Goal: Find specific page/section: Find specific page/section

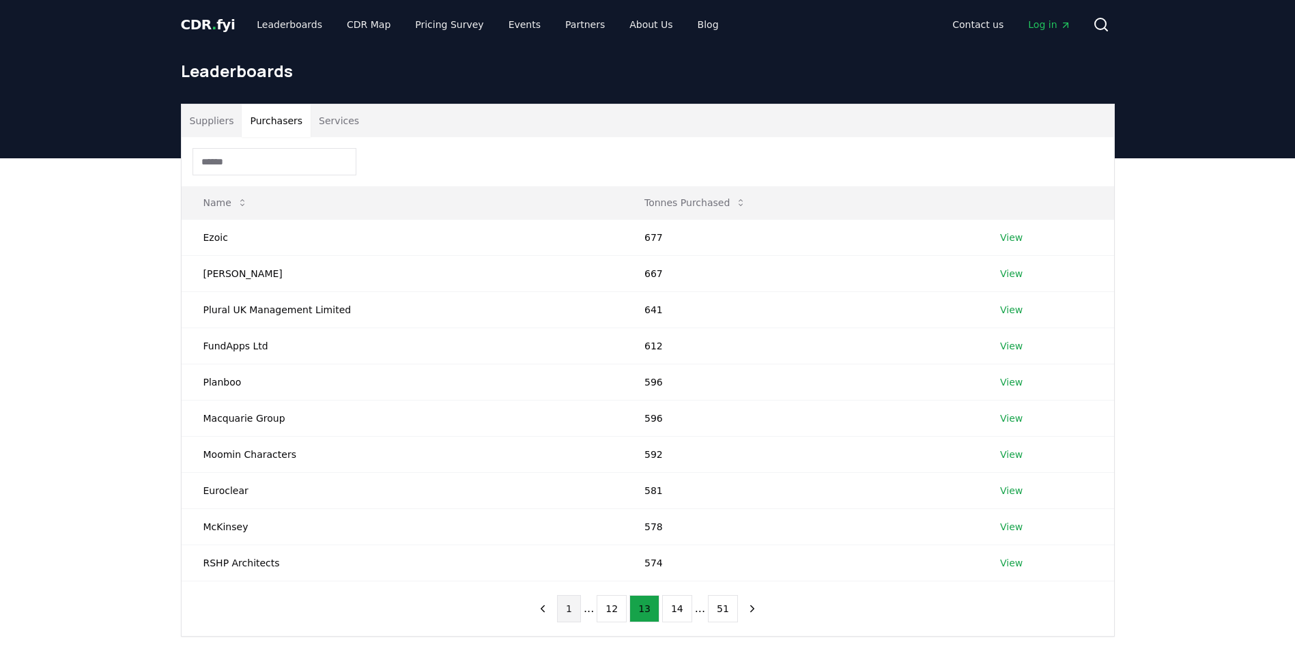
scroll to position [137, 0]
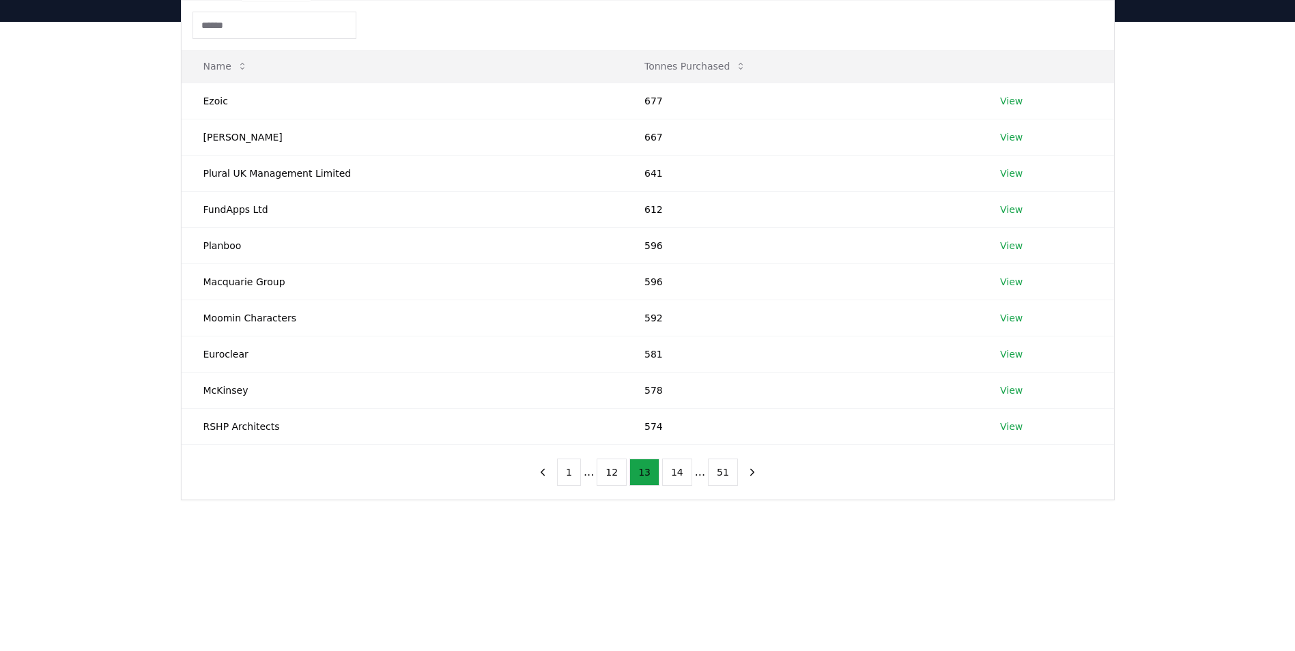
click at [579, 472] on button "1" at bounding box center [569, 472] width 24 height 27
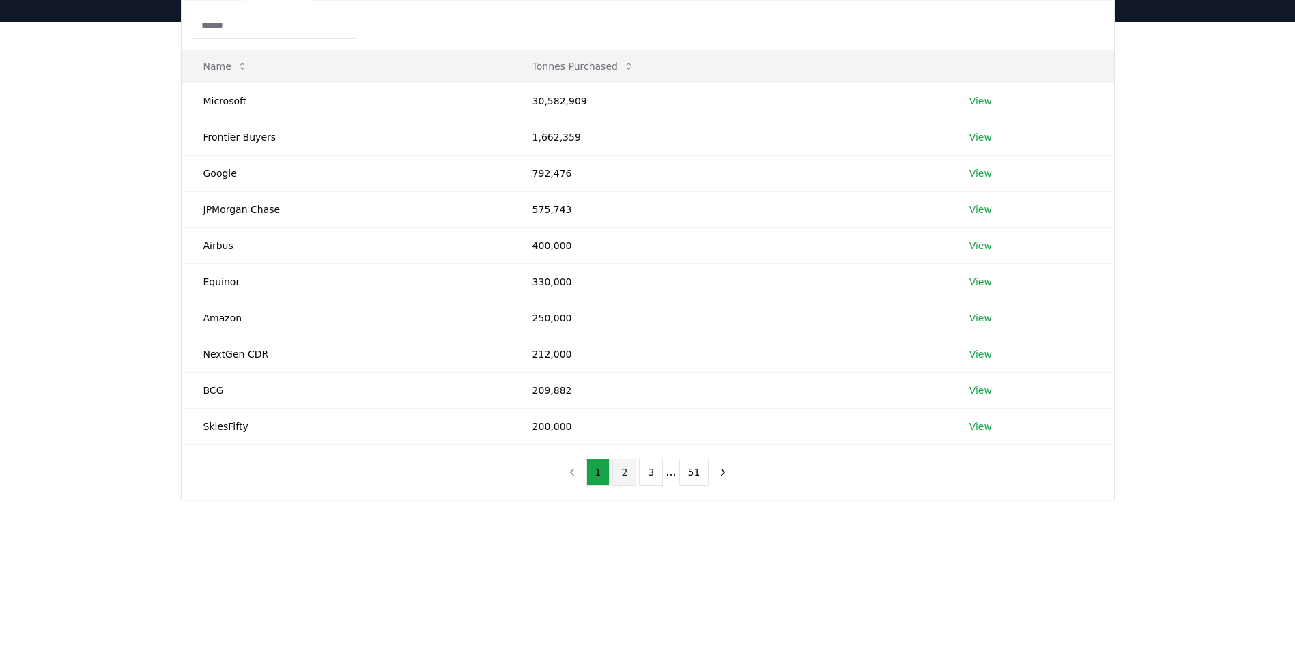
click at [629, 470] on button "2" at bounding box center [624, 472] width 24 height 27
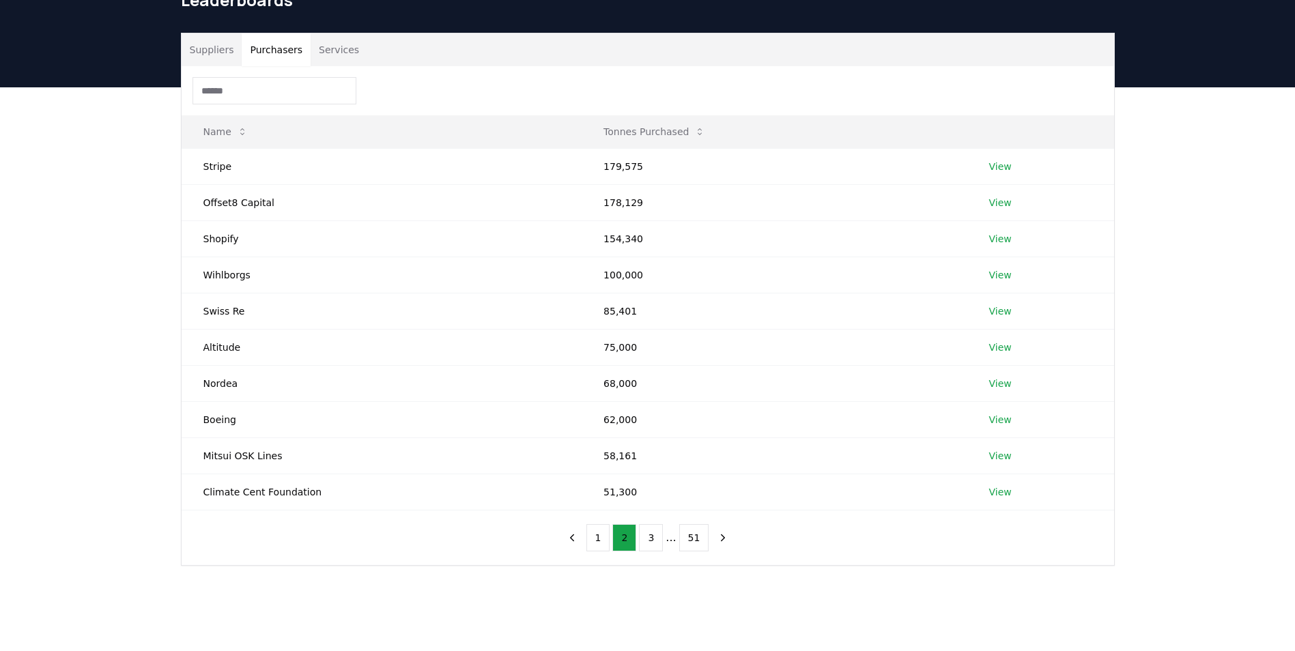
scroll to position [0, 0]
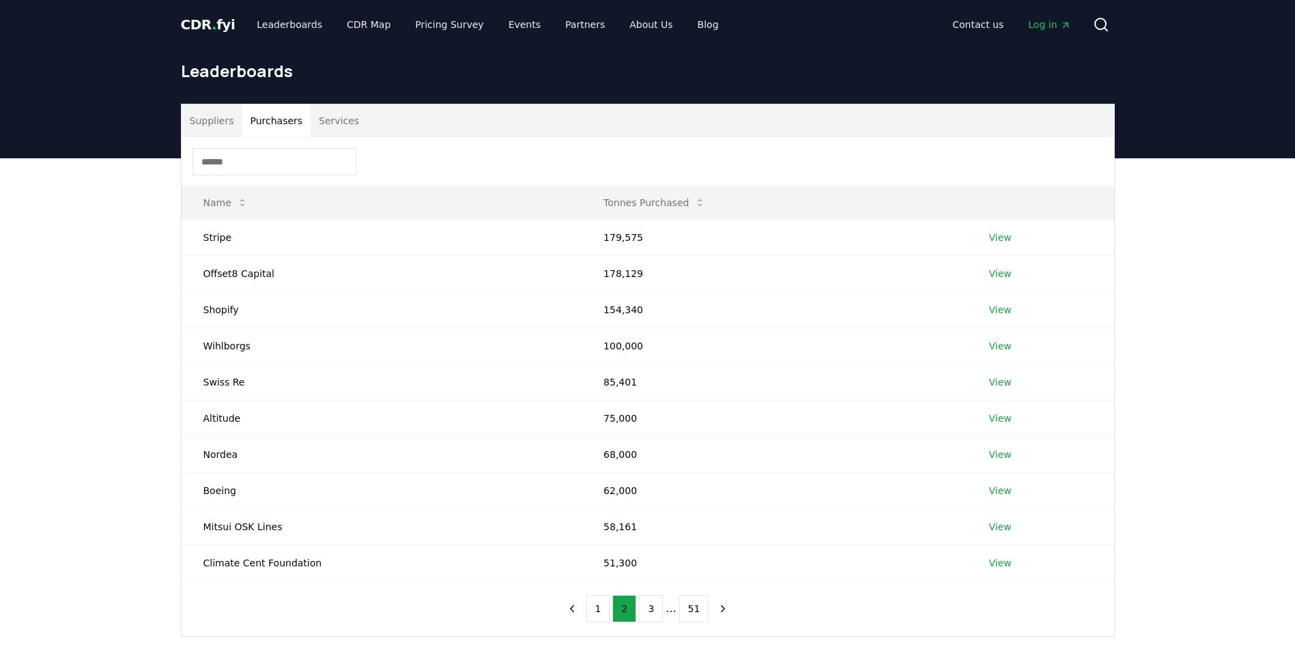
drag, startPoint x: 214, startPoint y: 22, endPoint x: 202, endPoint y: 38, distance: 19.5
click at [214, 22] on span "CDR . fyi" at bounding box center [208, 24] width 55 height 16
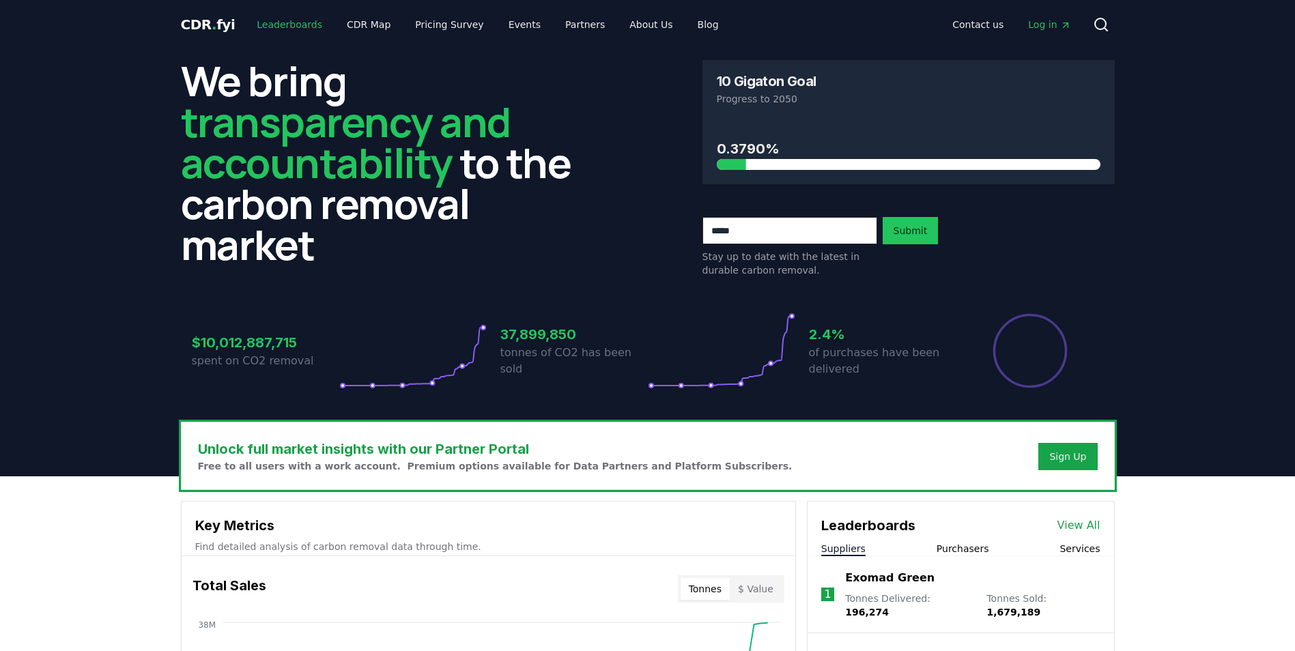
click at [291, 27] on link "Leaderboards" at bounding box center [289, 24] width 87 height 25
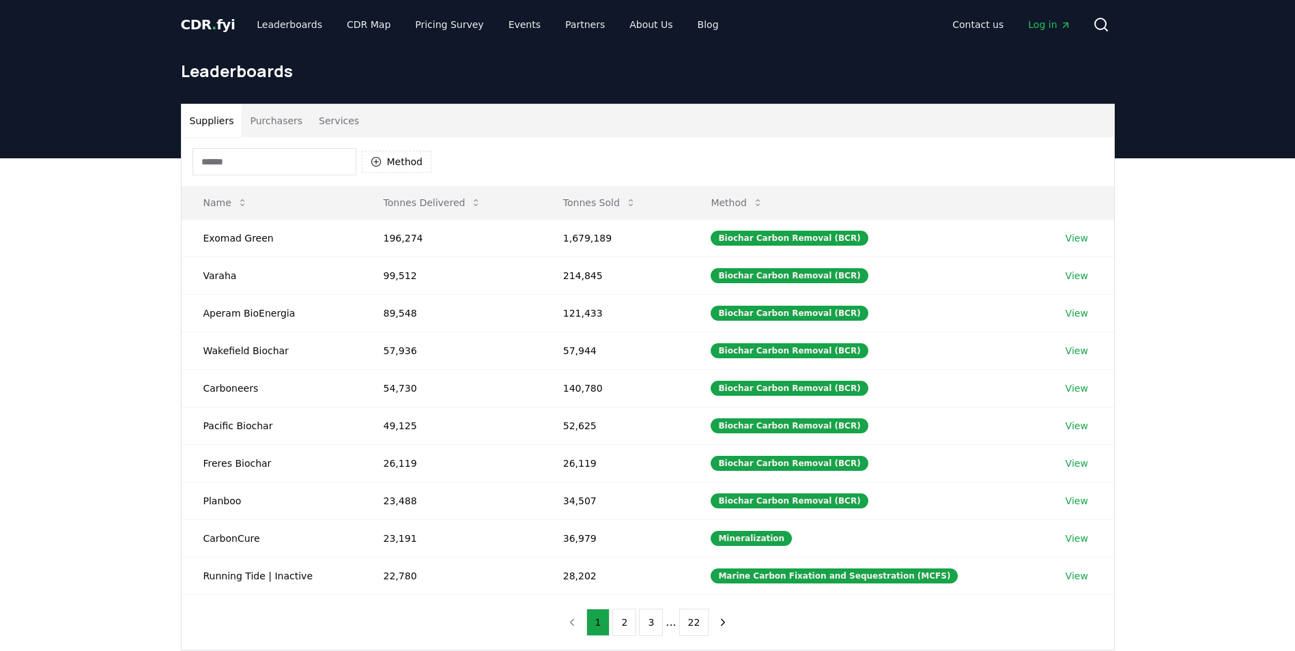
click at [271, 115] on button "Purchasers" at bounding box center [276, 120] width 69 height 33
